Goal: Task Accomplishment & Management: Manage account settings

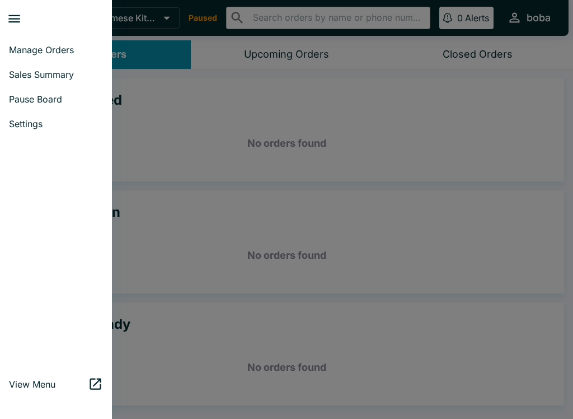
click at [200, 145] on div at bounding box center [286, 209] width 573 height 419
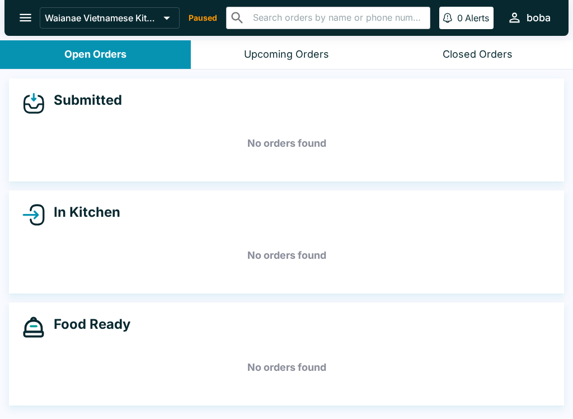
click at [26, 15] on icon "open drawer" at bounding box center [26, 18] width 12 height 8
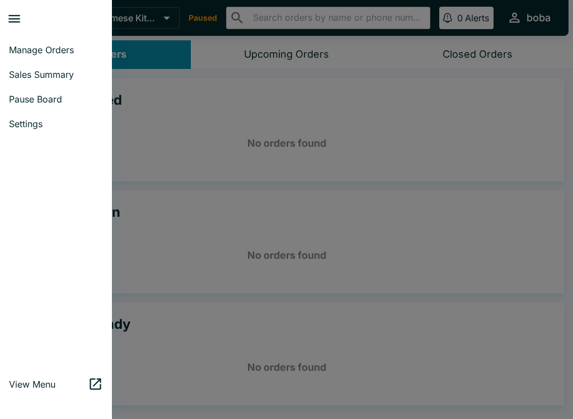
click at [45, 96] on span "Pause Board" at bounding box center [56, 98] width 94 height 11
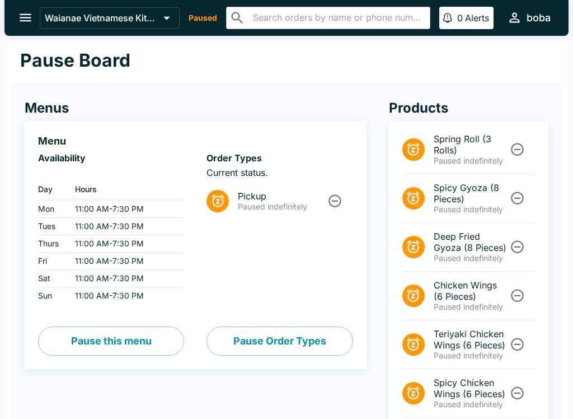
click at [296, 341] on button "Pause Order Types" at bounding box center [280, 340] width 146 height 29
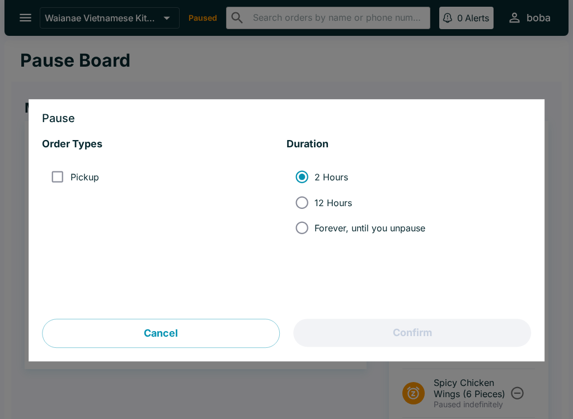
click at [88, 170] on label "Pickup" at bounding box center [72, 177] width 54 height 25
click at [70, 170] on input "Pickup" at bounding box center [57, 177] width 25 height 25
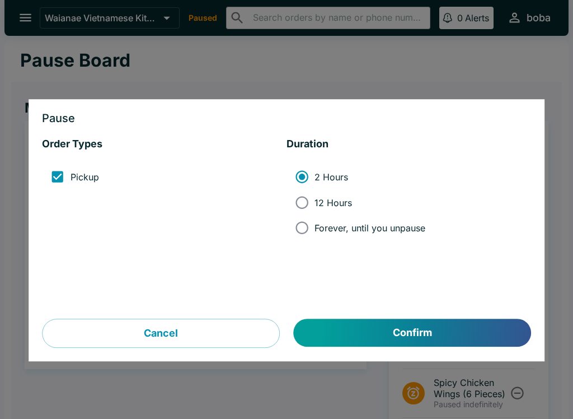
click at [51, 171] on input "Pickup" at bounding box center [57, 177] width 25 height 25
checkbox input "false"
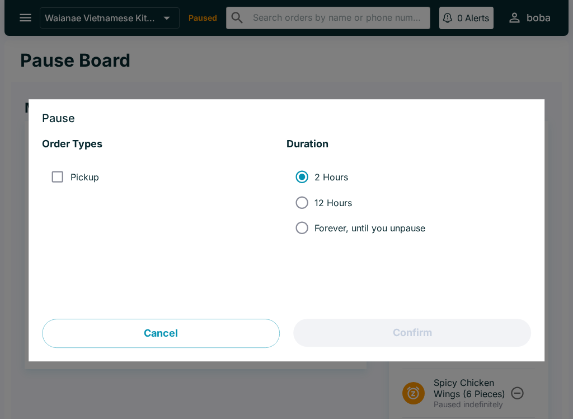
click at [311, 227] on input "Forever, until you unpause" at bounding box center [301, 227] width 25 height 25
radio input "true"
click at [165, 326] on button "Cancel" at bounding box center [161, 333] width 238 height 29
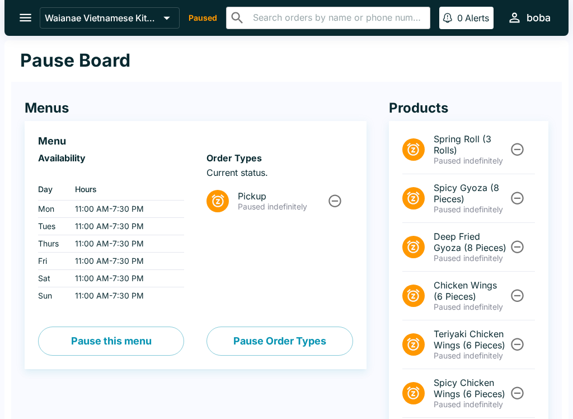
click at [217, 186] on li "Pickup Paused indefinitely" at bounding box center [280, 200] width 146 height 37
click at [330, 203] on icon "Unpause" at bounding box center [335, 200] width 13 height 13
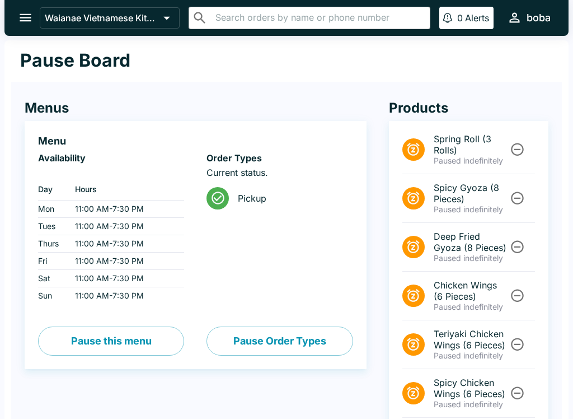
click at [252, 338] on button "Pause Order Types" at bounding box center [280, 340] width 146 height 29
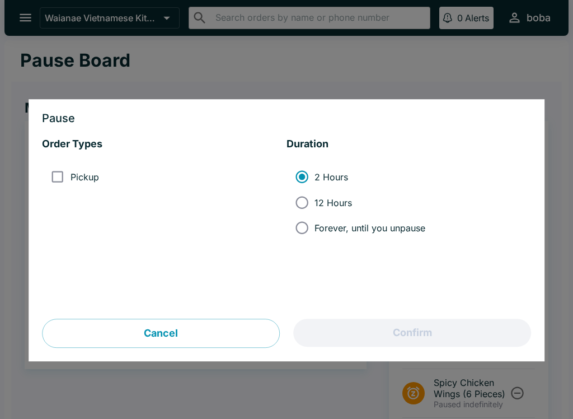
click at [219, 326] on button "Cancel" at bounding box center [161, 333] width 238 height 29
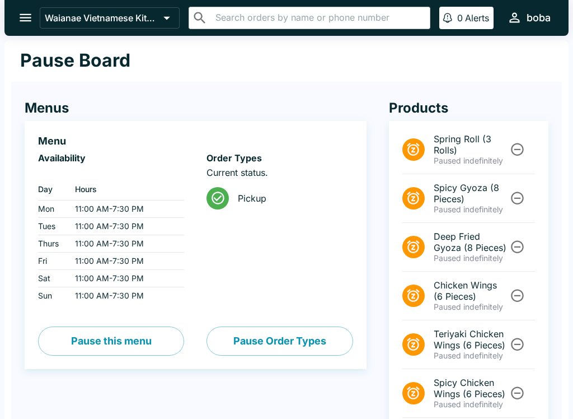
click at [285, 266] on div "Order Types Current status. Pickup" at bounding box center [280, 228] width 146 height 152
click at [296, 339] on button "Pause Order Types" at bounding box center [280, 340] width 146 height 29
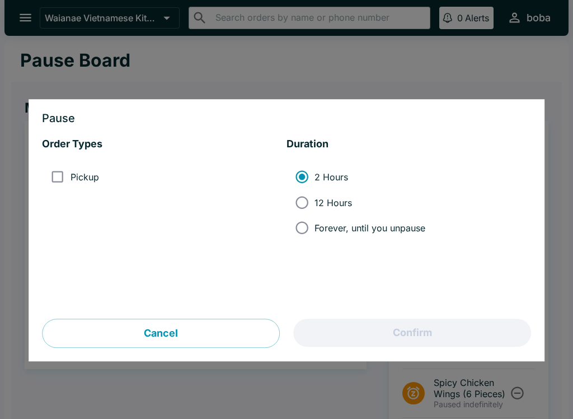
click at [207, 337] on button "Cancel" at bounding box center [161, 333] width 238 height 29
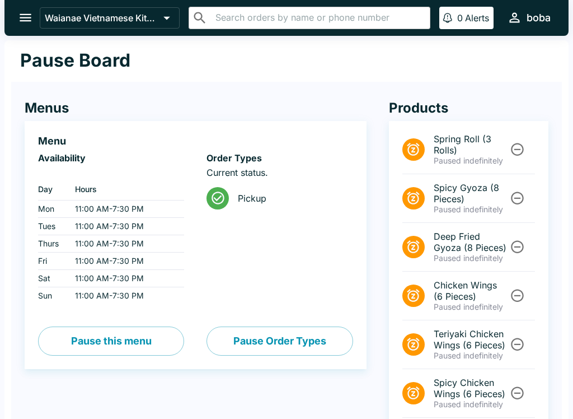
click at [26, 23] on icon "open drawer" at bounding box center [25, 17] width 15 height 15
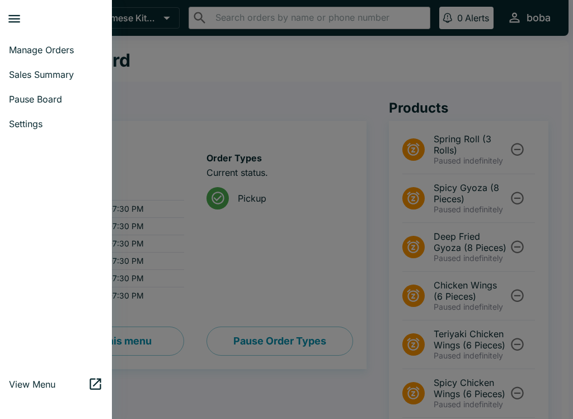
click at [64, 46] on span "Manage Orders" at bounding box center [56, 49] width 94 height 11
